Goal: Navigation & Orientation: Find specific page/section

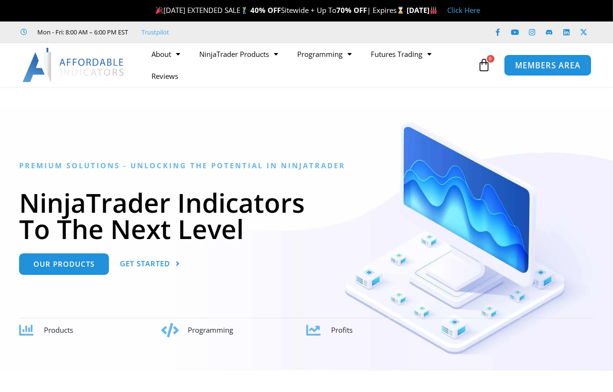
drag, startPoint x: 0, startPoint y: 0, endPoint x: 548, endPoint y: 68, distance: 552.6
click at [548, 68] on span "MEMBERS AREA" at bounding box center [547, 65] width 65 height 8
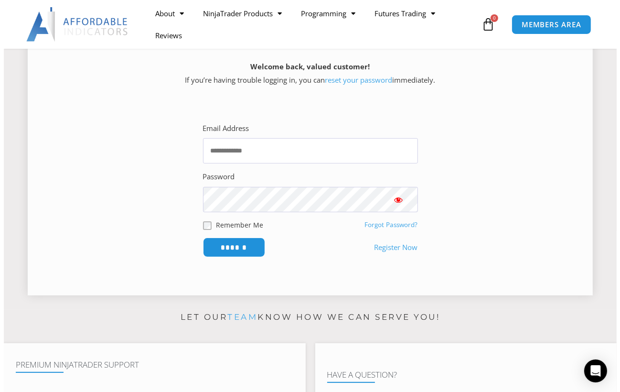
scroll to position [134, 0]
